Goal: Transaction & Acquisition: Book appointment/travel/reservation

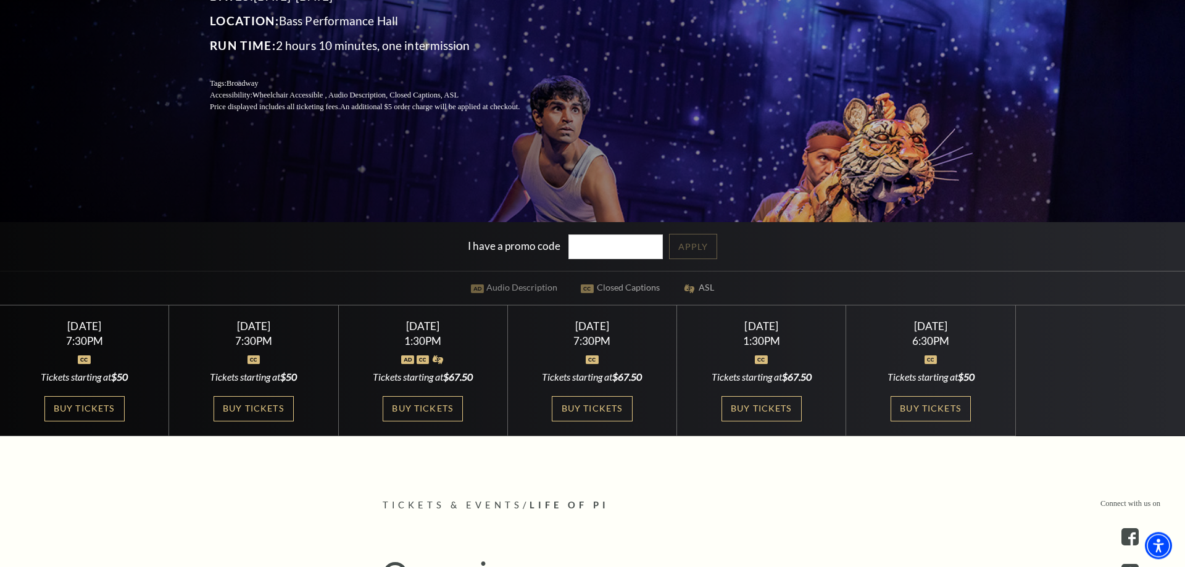
scroll to position [252, 0]
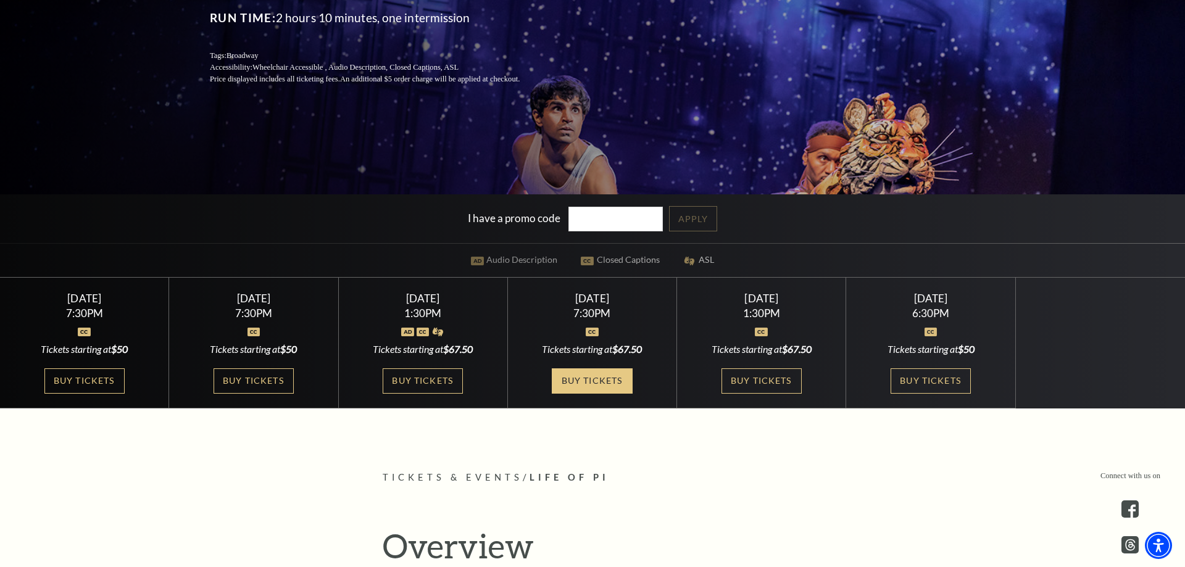
click at [603, 380] on link "Buy Tickets" at bounding box center [592, 380] width 80 height 25
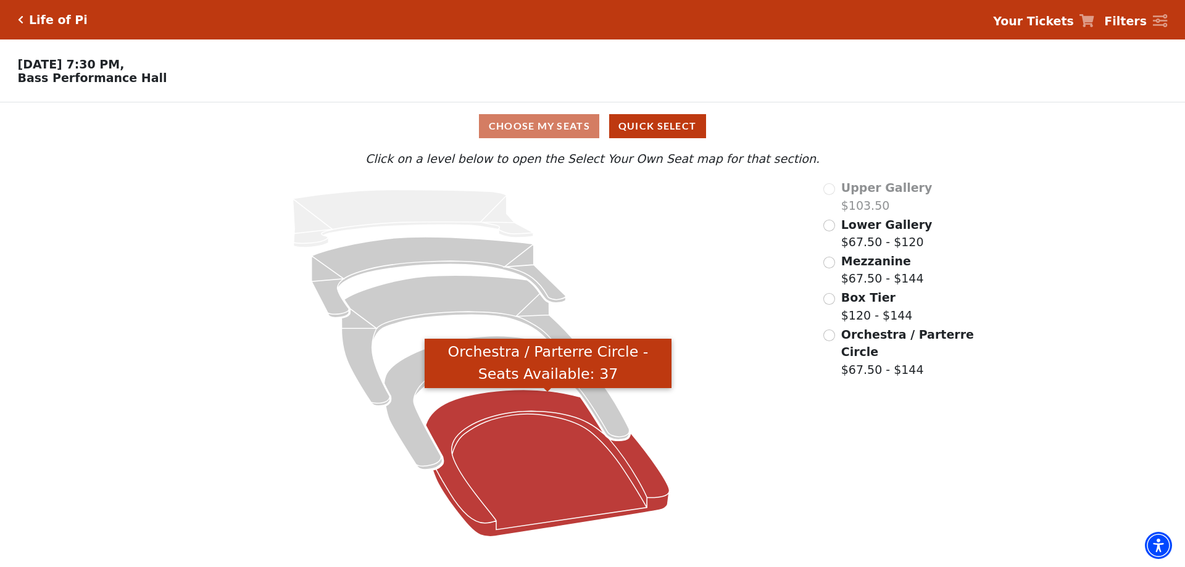
click at [544, 466] on icon "Orchestra / Parterre Circle - Seats Available: 37" at bounding box center [548, 463] width 244 height 147
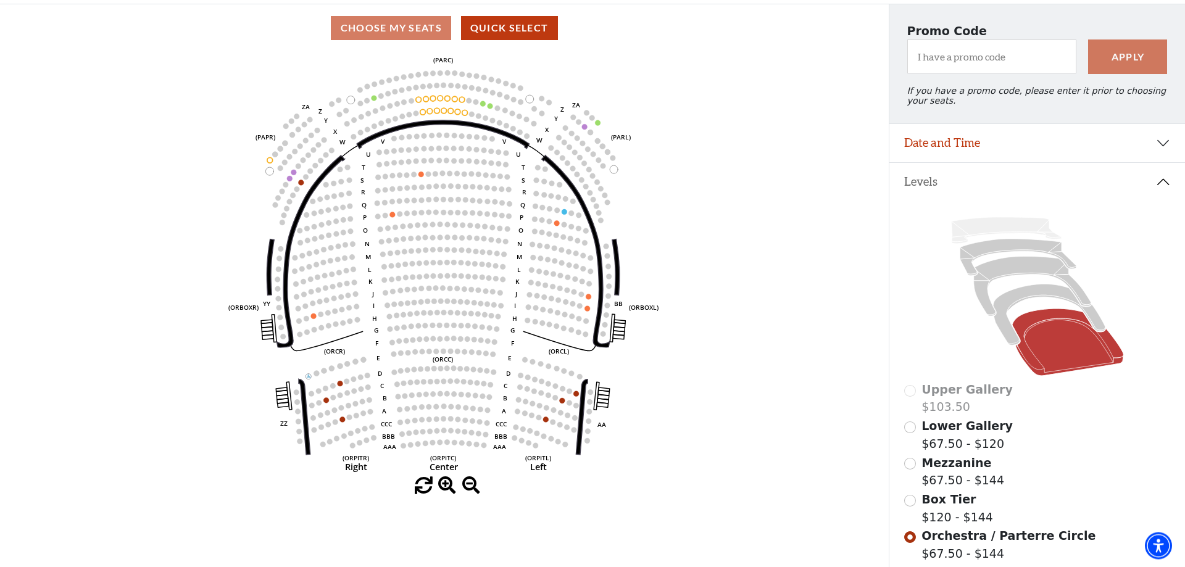
scroll to position [120, 0]
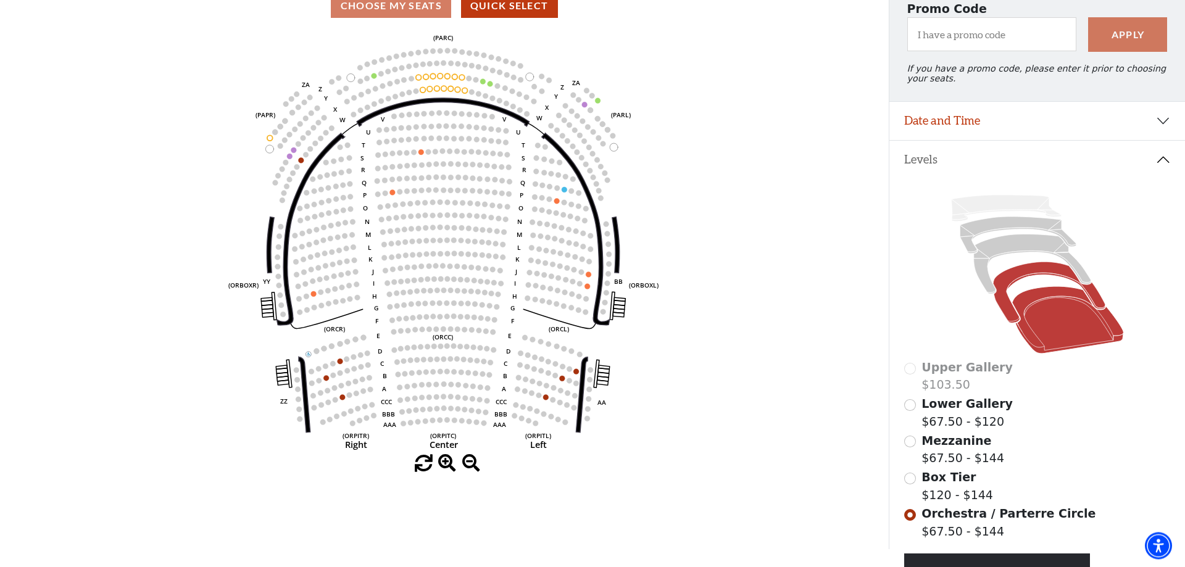
click at [1006, 322] on icon at bounding box center [1049, 292] width 112 height 61
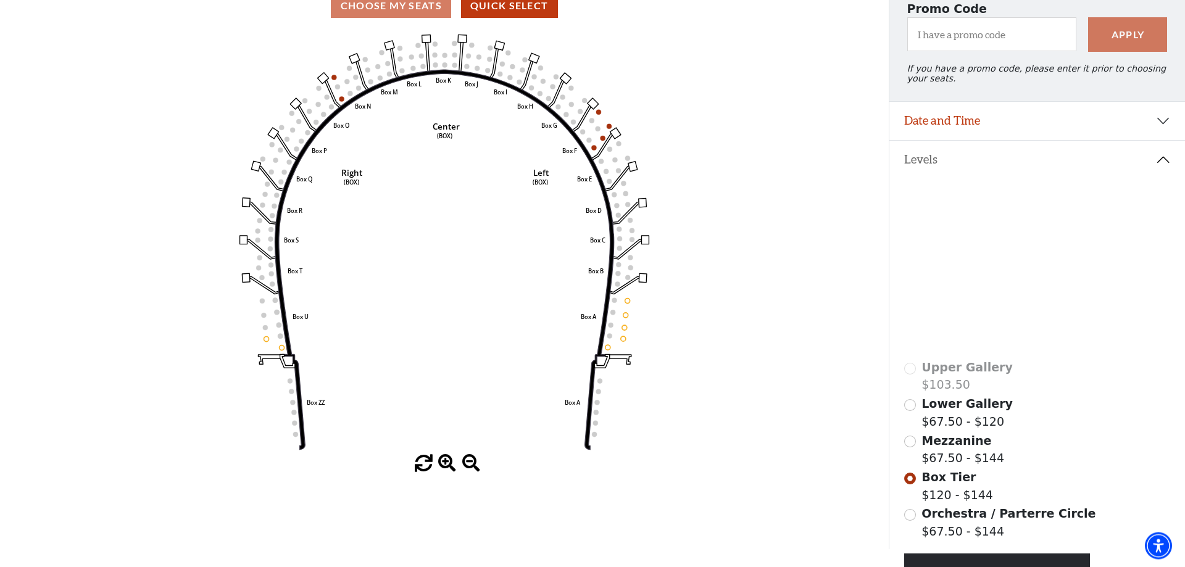
scroll to position [0, 0]
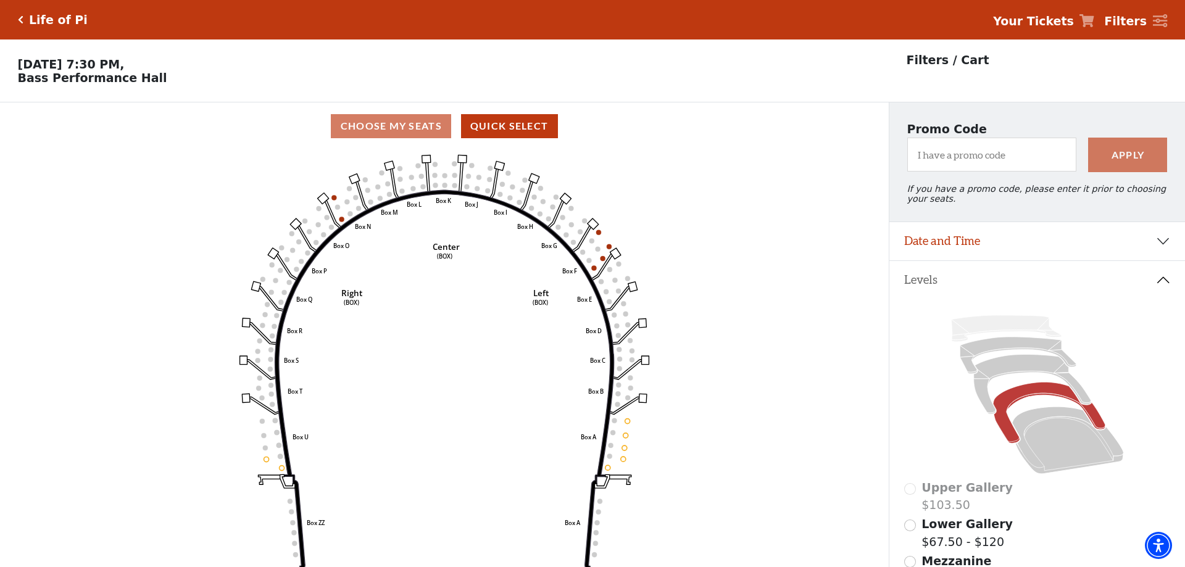
click at [19, 19] on icon "Click here to go back to filters" at bounding box center [21, 19] width 6 height 9
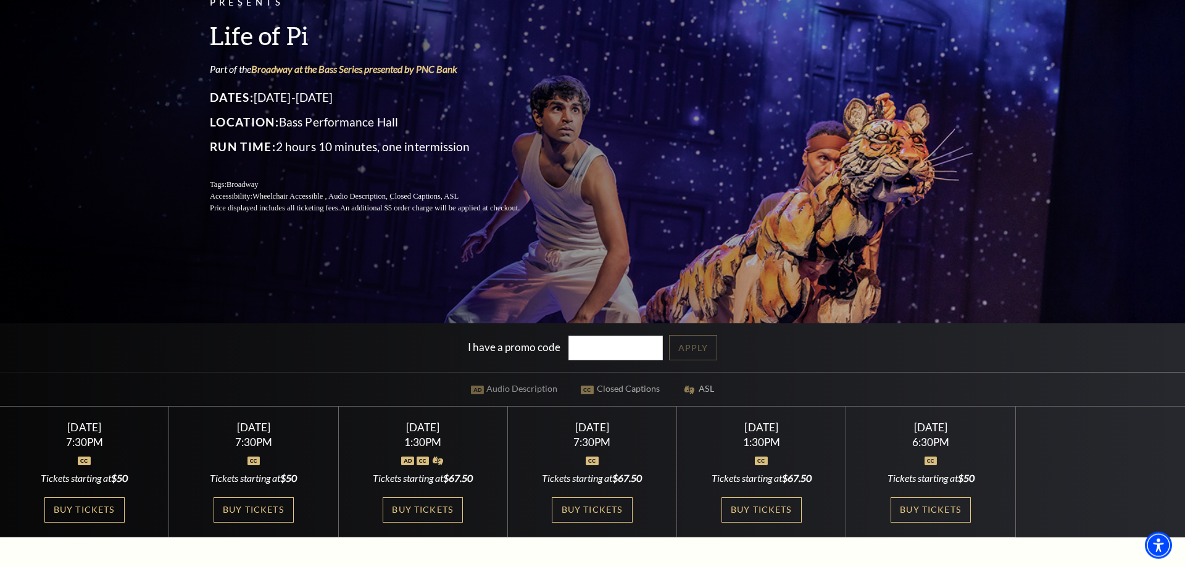
scroll to position [126, 0]
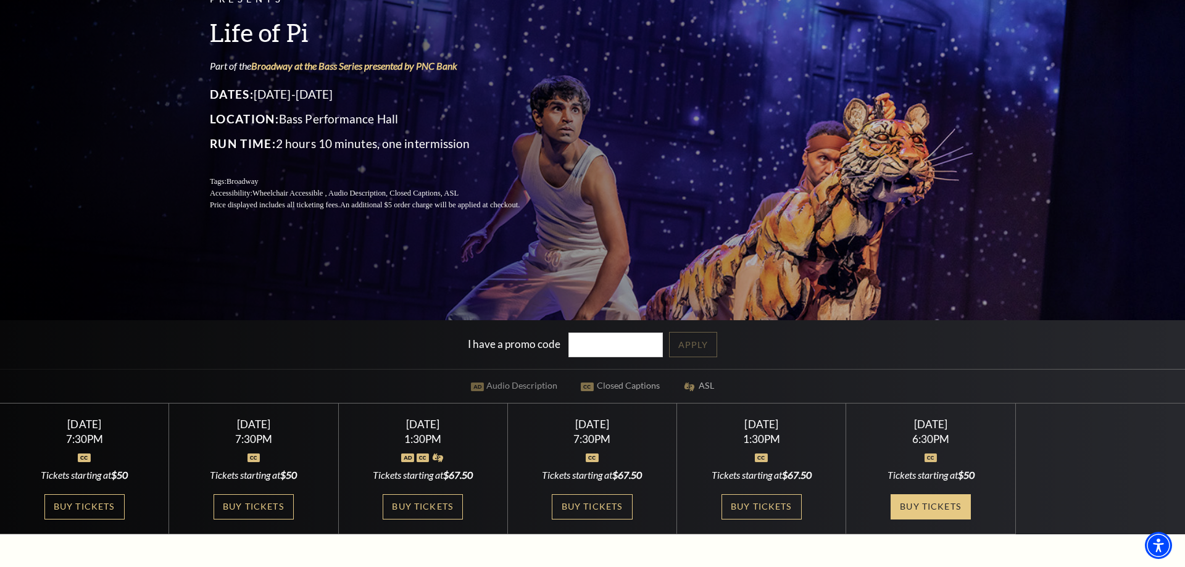
click at [933, 505] on link "Buy Tickets" at bounding box center [931, 506] width 80 height 25
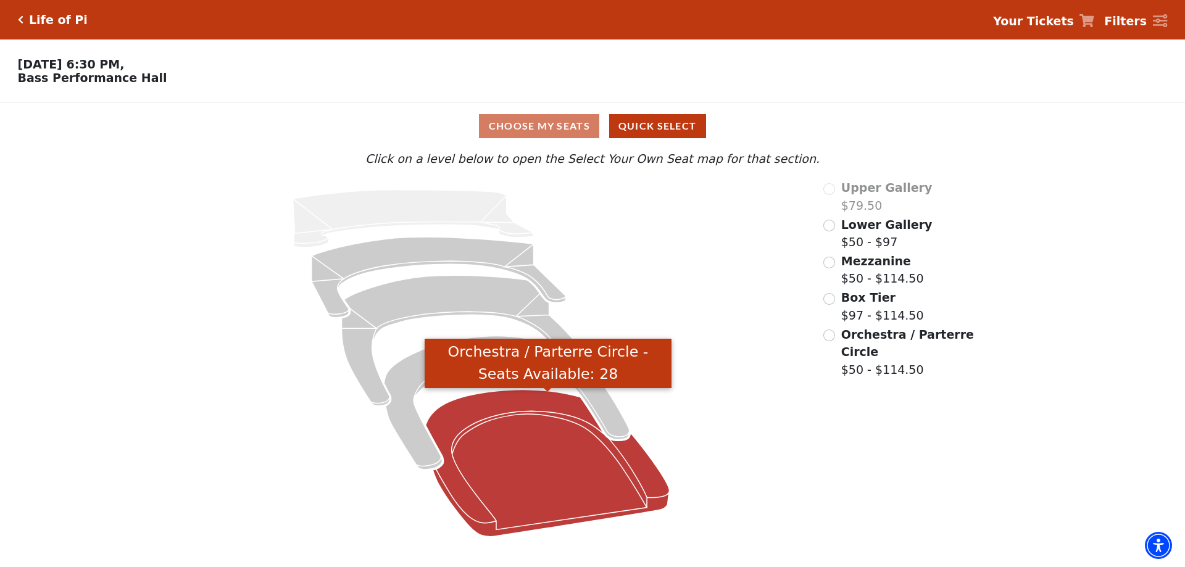
click at [588, 468] on icon "Orchestra / Parterre Circle - Seats Available: 28" at bounding box center [548, 463] width 244 height 147
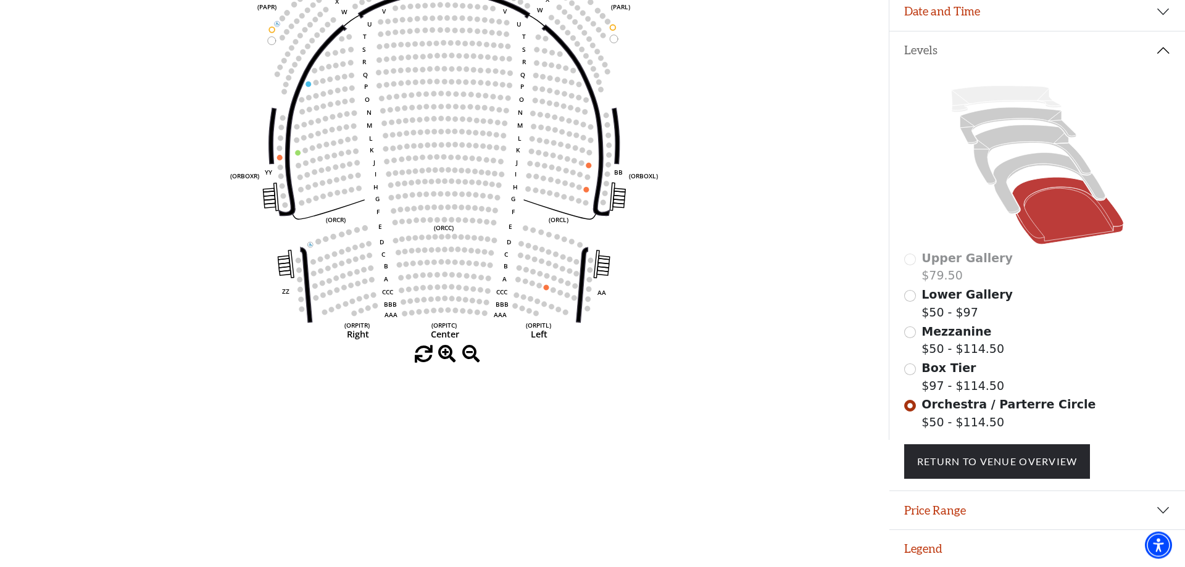
scroll to position [51, 0]
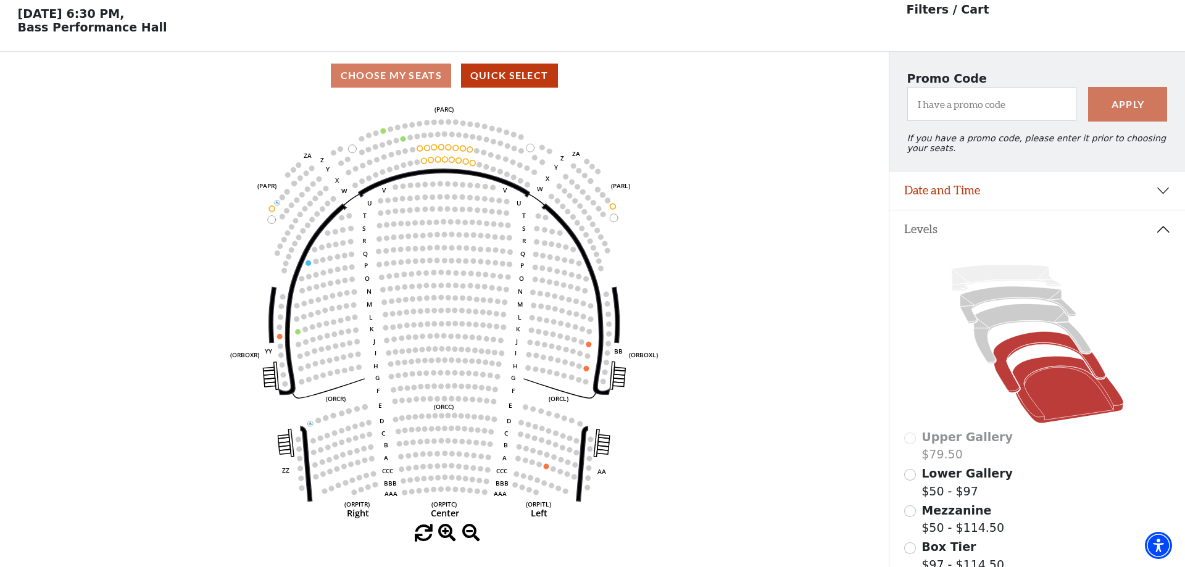
click at [1005, 356] on icon at bounding box center [1049, 362] width 112 height 61
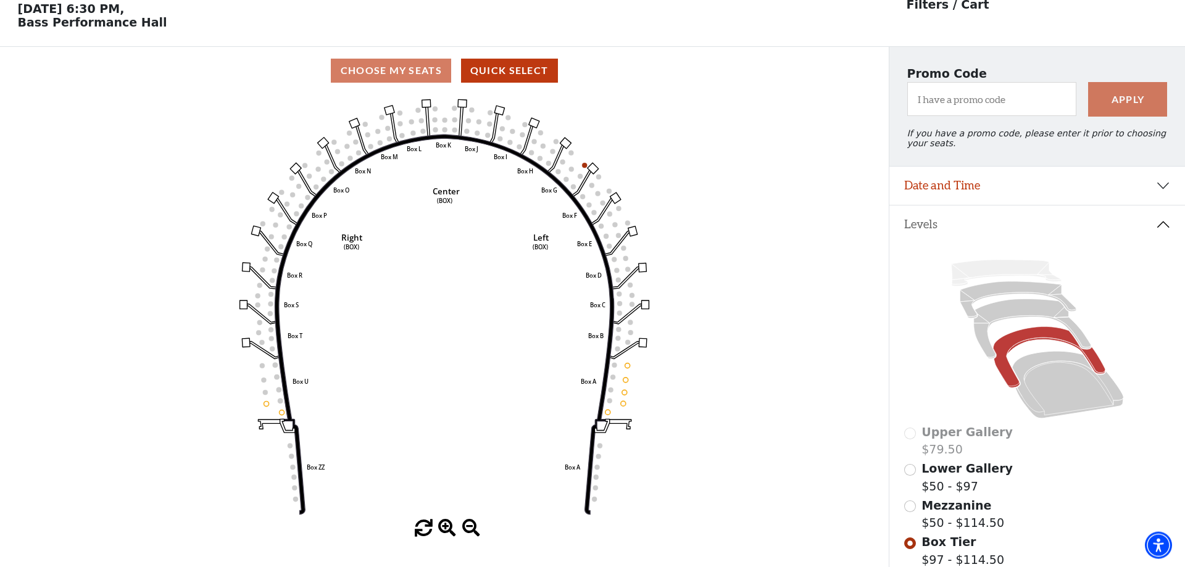
scroll to position [126, 0]
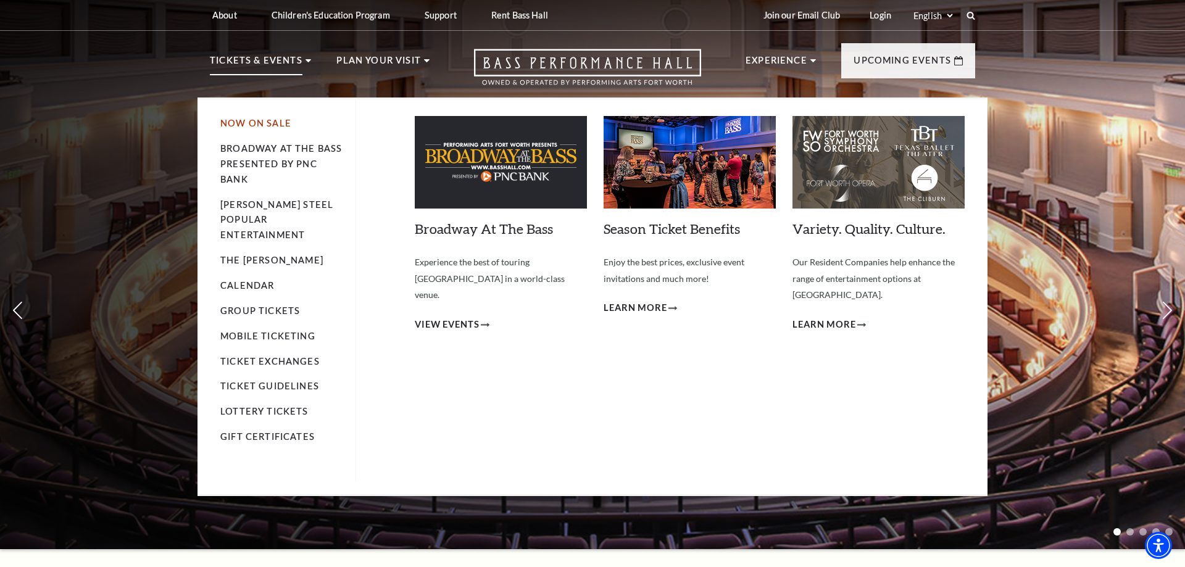
click at [256, 120] on link "Now On Sale" at bounding box center [255, 123] width 71 height 10
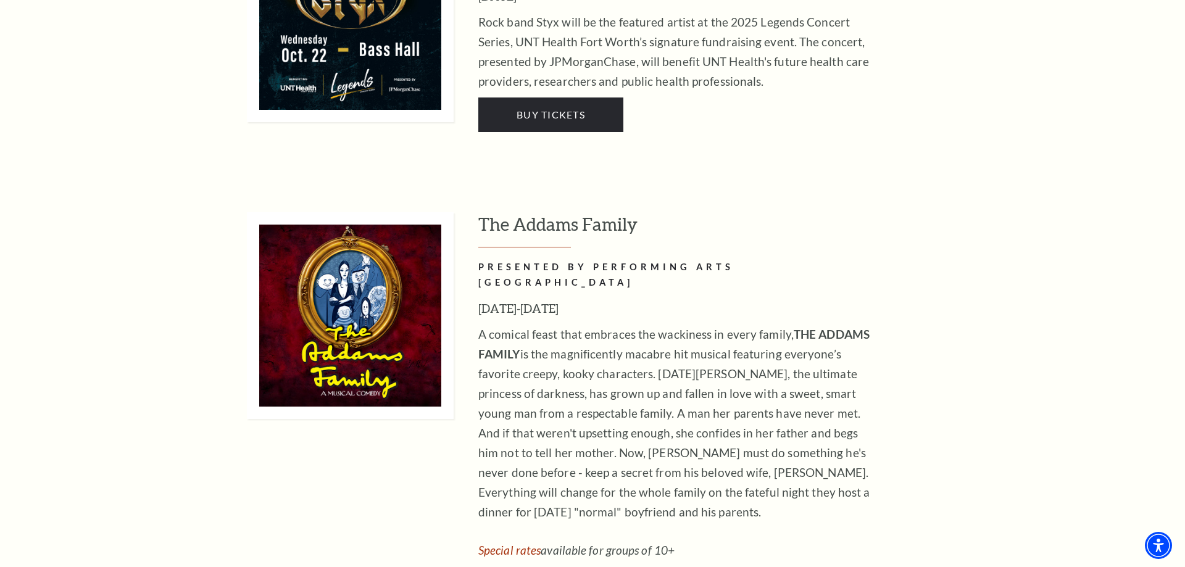
scroll to position [2455, 0]
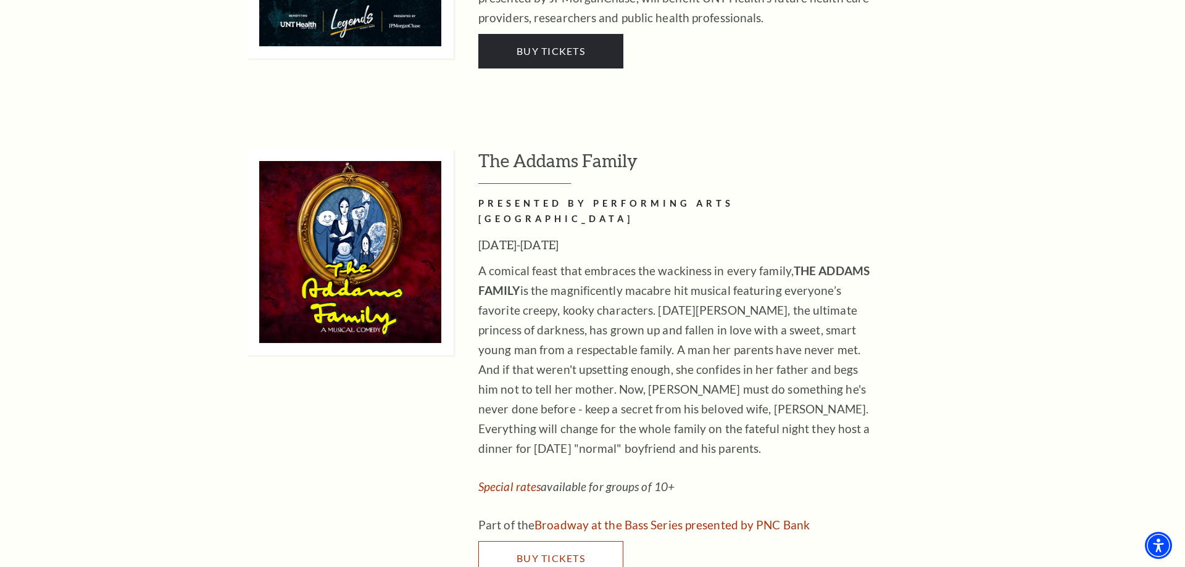
click at [558, 552] on span "Buy Tickets" at bounding box center [551, 558] width 69 height 12
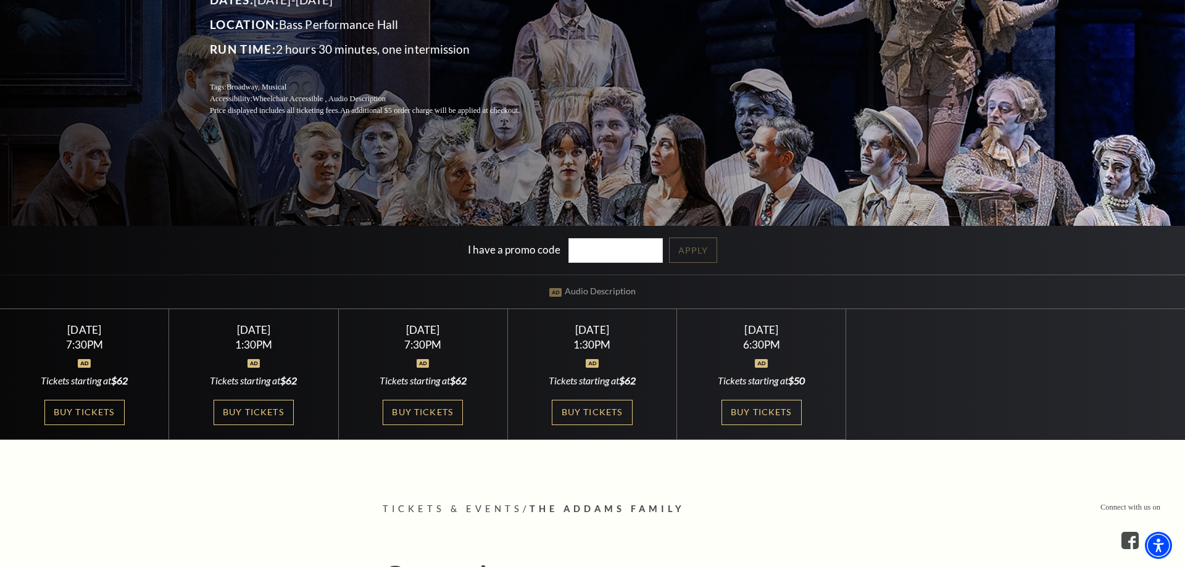
scroll to position [252, 0]
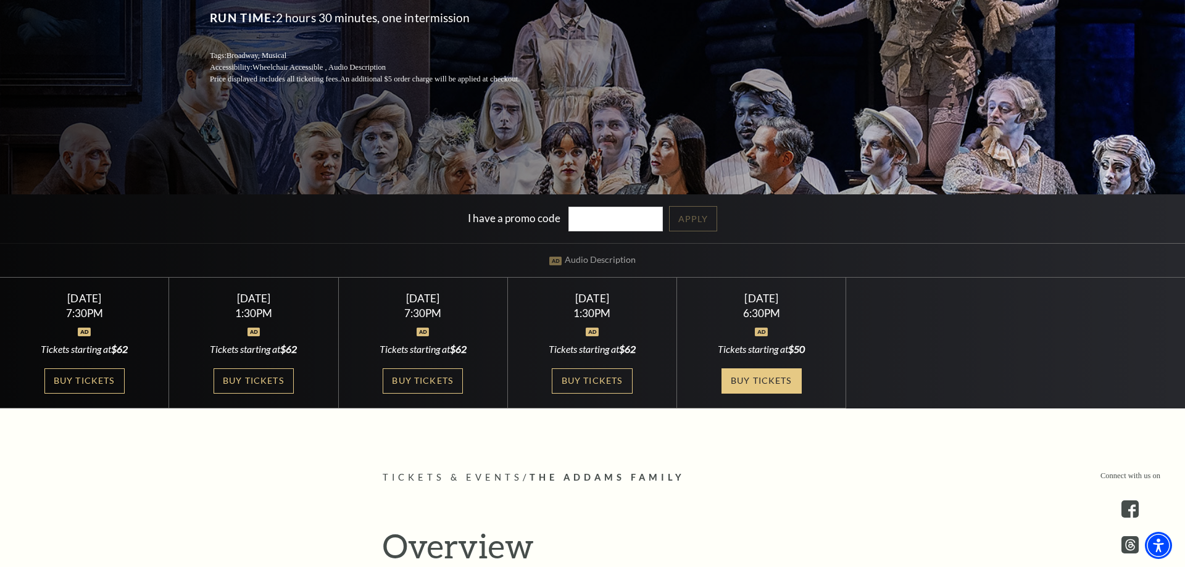
click at [768, 386] on link "Buy Tickets" at bounding box center [762, 380] width 80 height 25
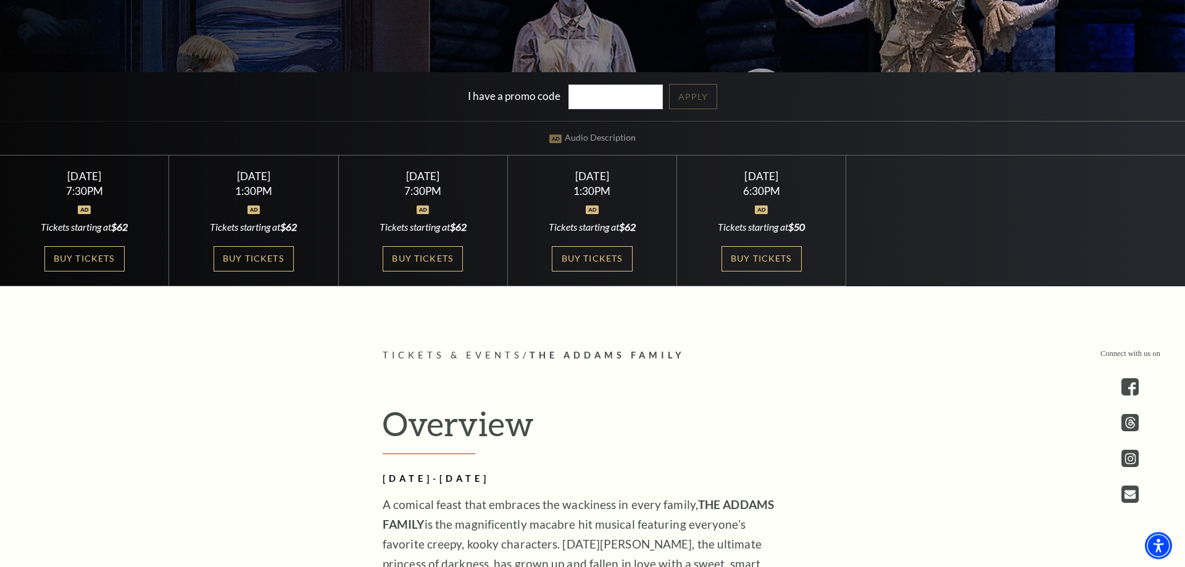
scroll to position [378, 0]
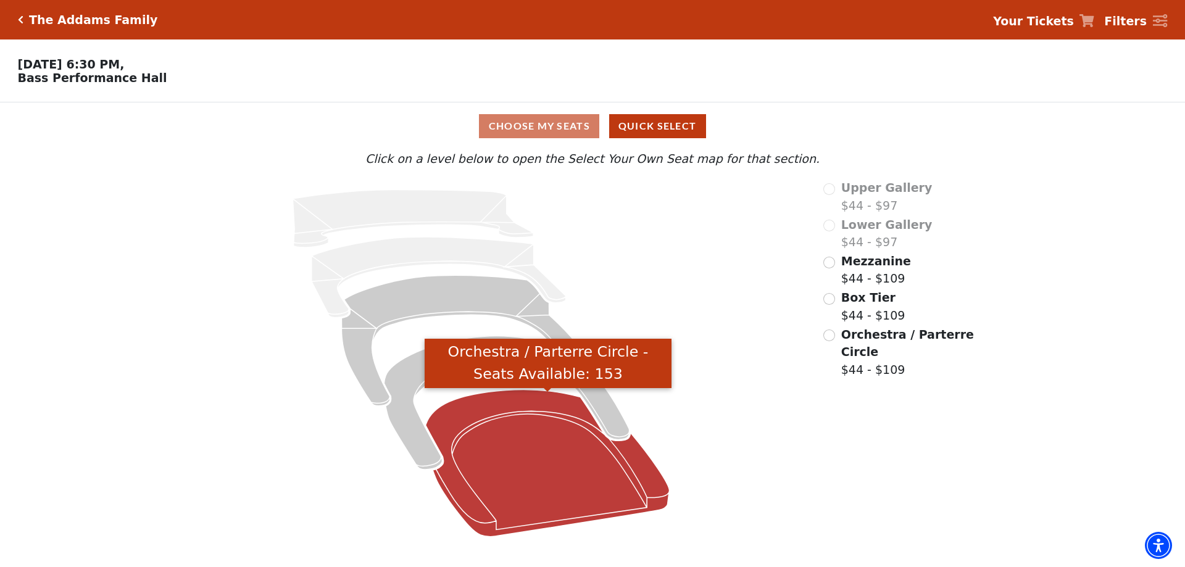
click at [531, 449] on icon "Orchestra / Parterre Circle - Seats Available: 153" at bounding box center [548, 463] width 244 height 147
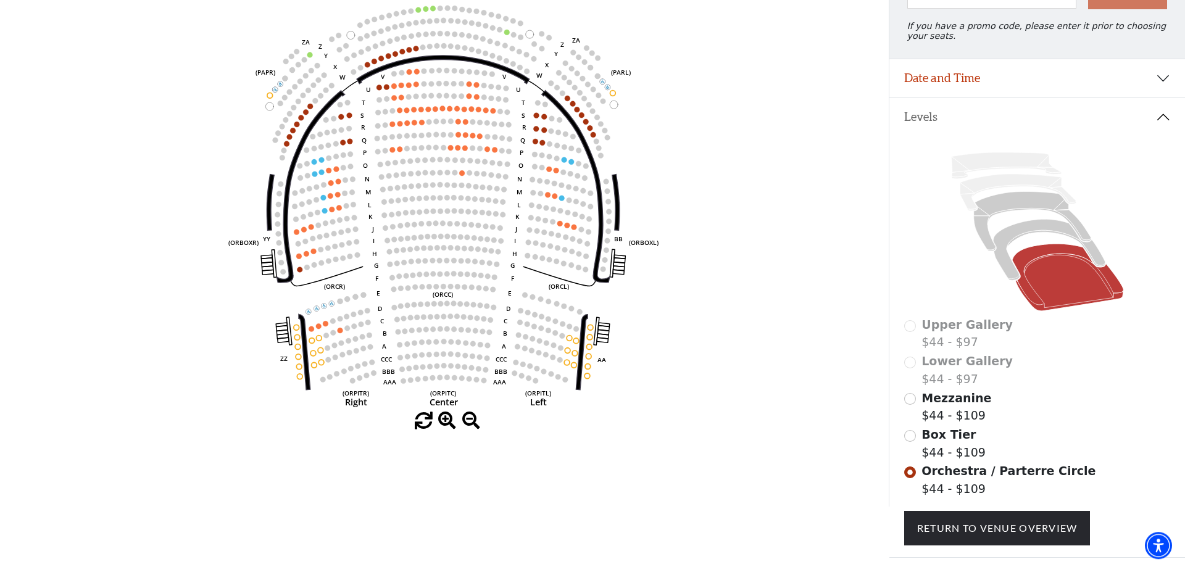
scroll to position [183, 0]
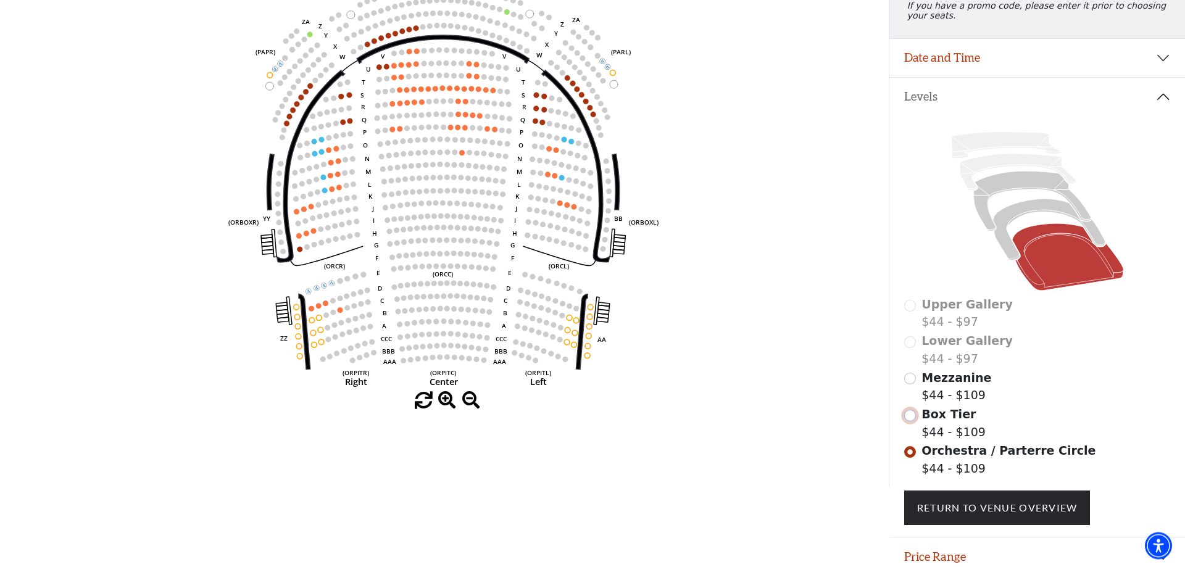
click at [907, 422] on input "Box Tier$44 - $109\a" at bounding box center [910, 416] width 12 height 12
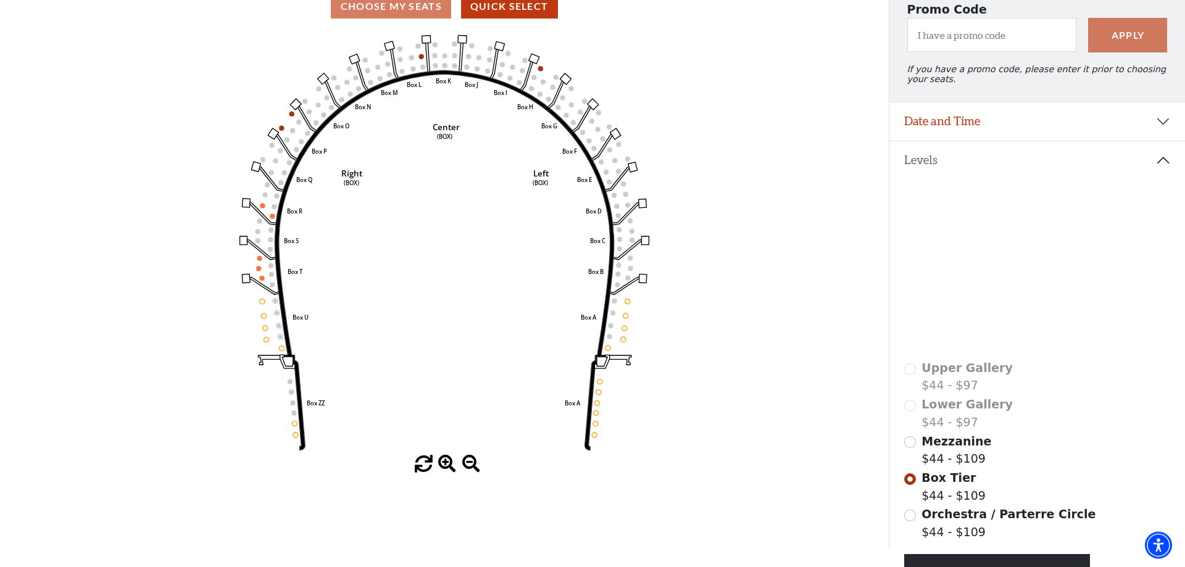
scroll to position [120, 0]
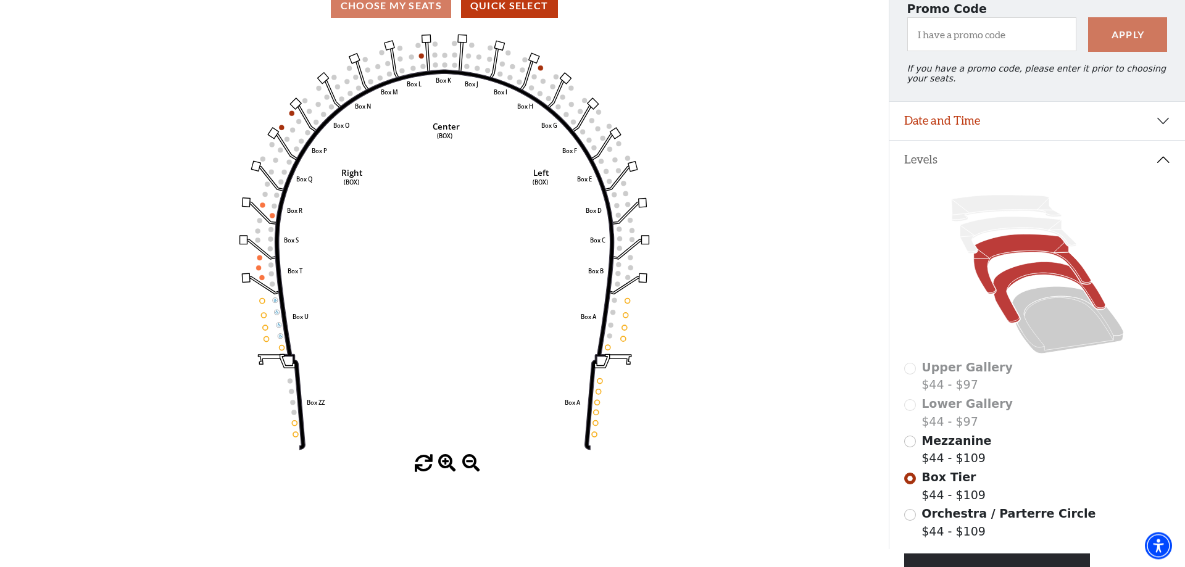
click at [1014, 251] on icon at bounding box center [1031, 265] width 117 height 60
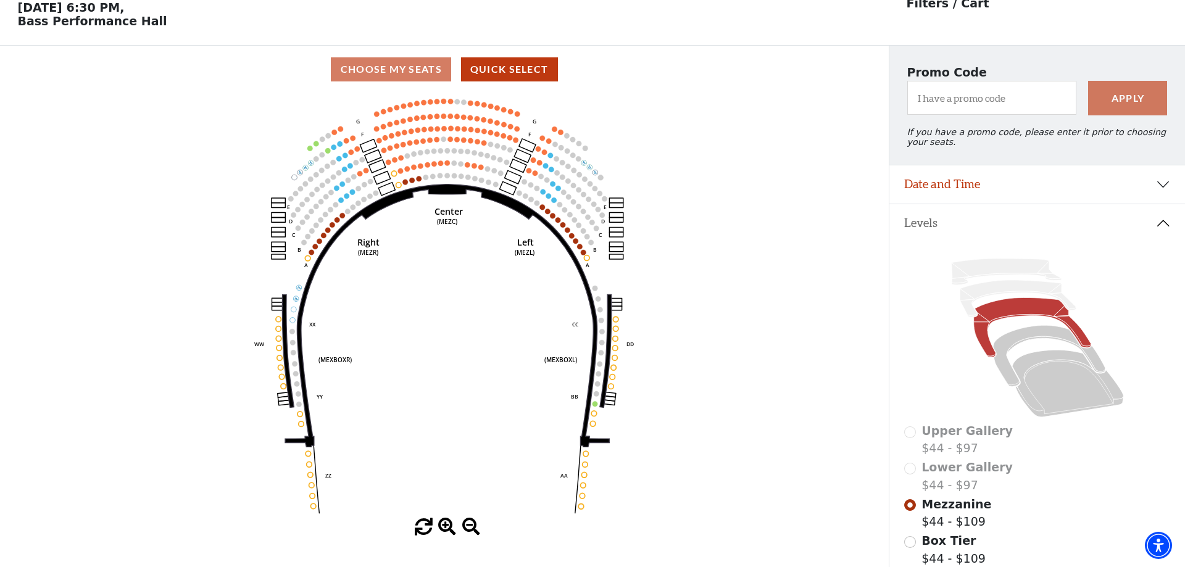
scroll to position [57, 0]
